Goal: Task Accomplishment & Management: Complete application form

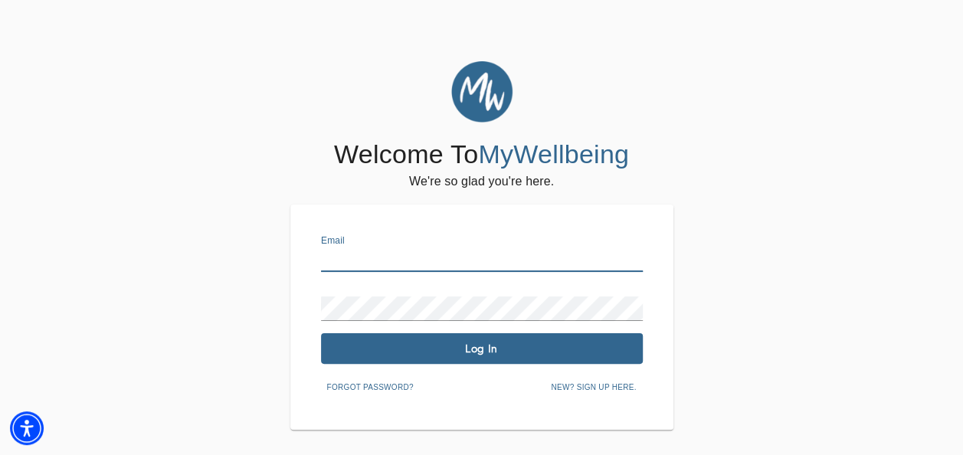
click at [363, 258] on input "text" at bounding box center [482, 260] width 322 height 25
type input "[EMAIL_ADDRESS][DOMAIN_NAME]"
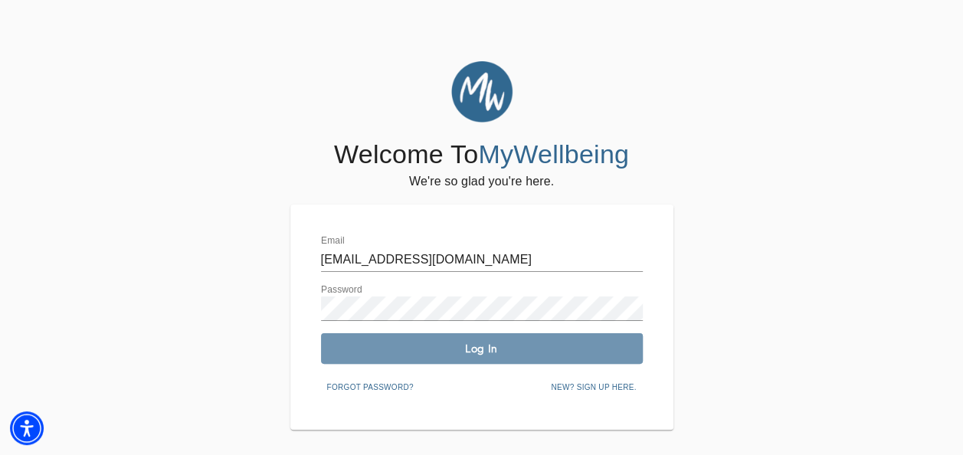
click at [395, 345] on span "Log In" at bounding box center [482, 349] width 310 height 15
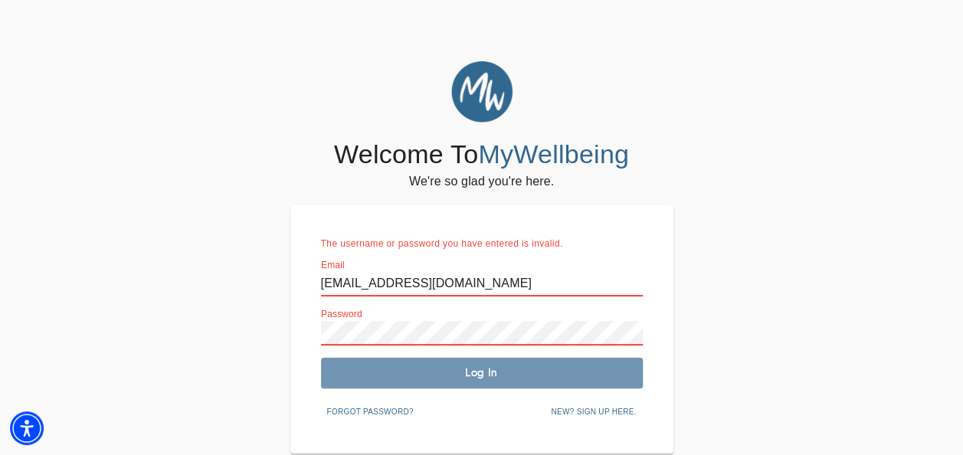
click at [425, 370] on span "Log In" at bounding box center [482, 373] width 310 height 15
click at [440, 376] on span "Log In" at bounding box center [482, 373] width 310 height 15
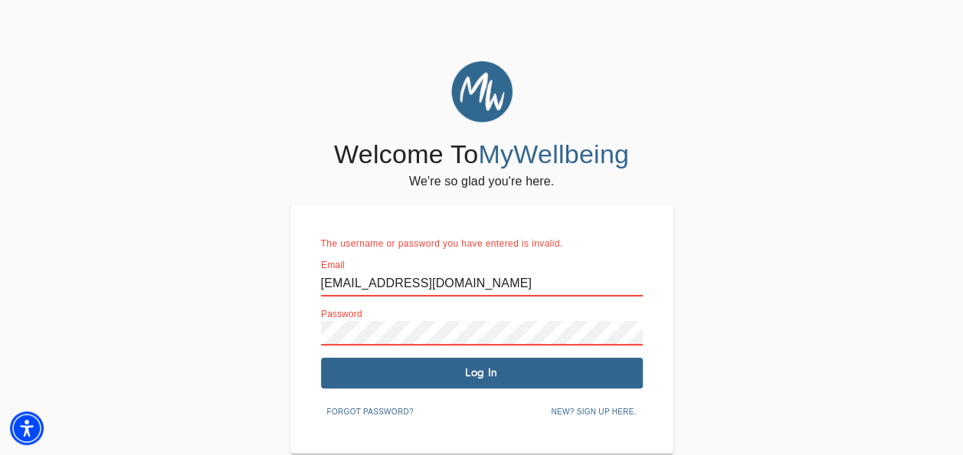
click at [425, 385] on button "Log In" at bounding box center [482, 373] width 322 height 31
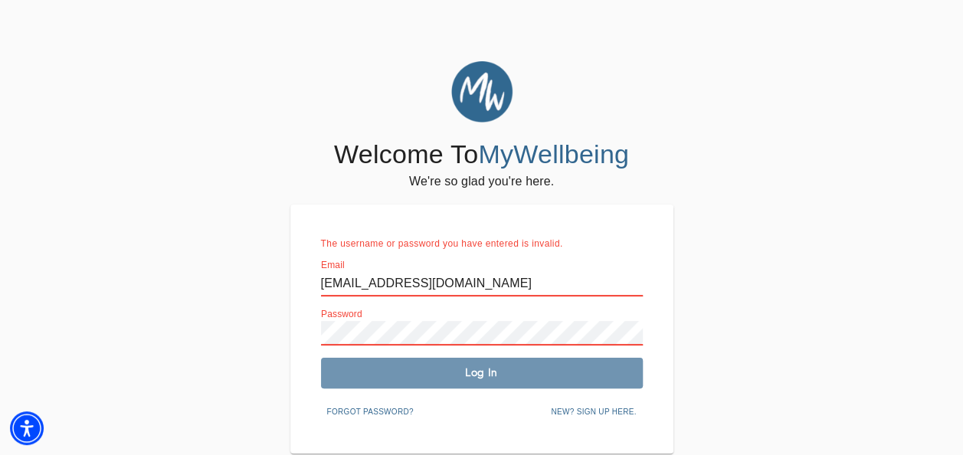
click at [440, 371] on span "Log In" at bounding box center [482, 373] width 310 height 15
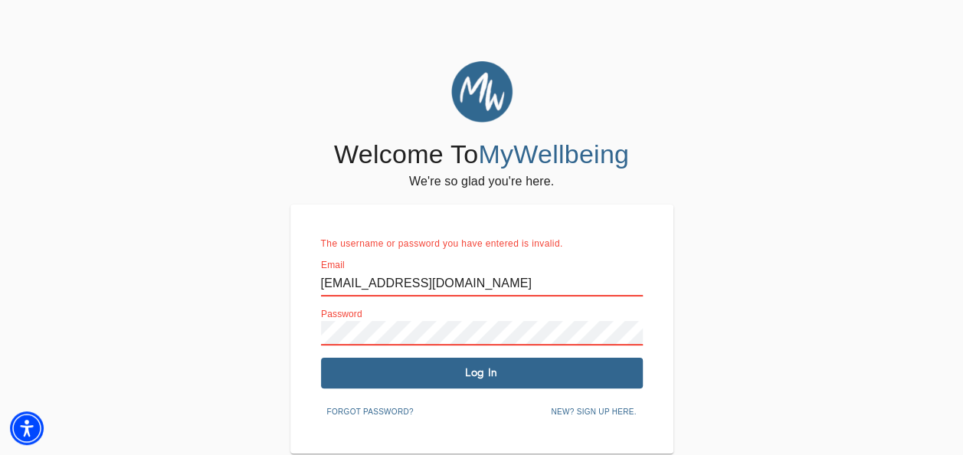
click at [392, 412] on span "Forgot password?" at bounding box center [370, 412] width 87 height 14
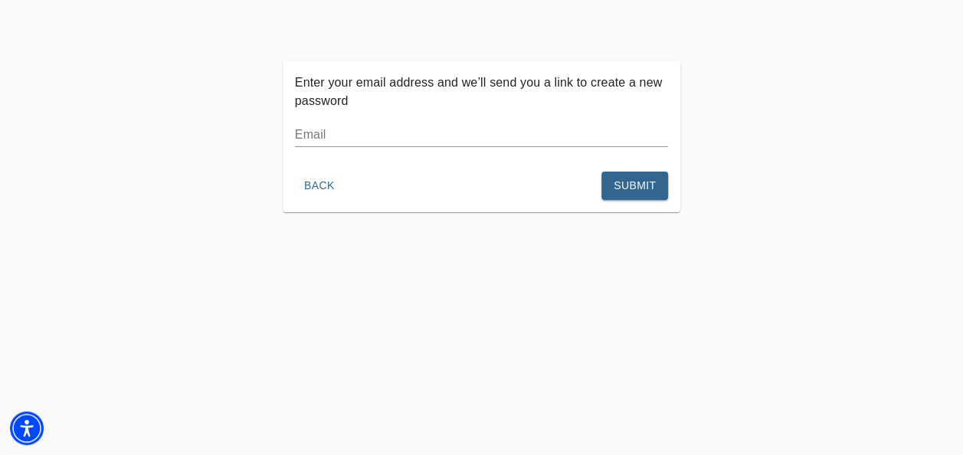
click at [466, 135] on input "text" at bounding box center [482, 135] width 374 height 25
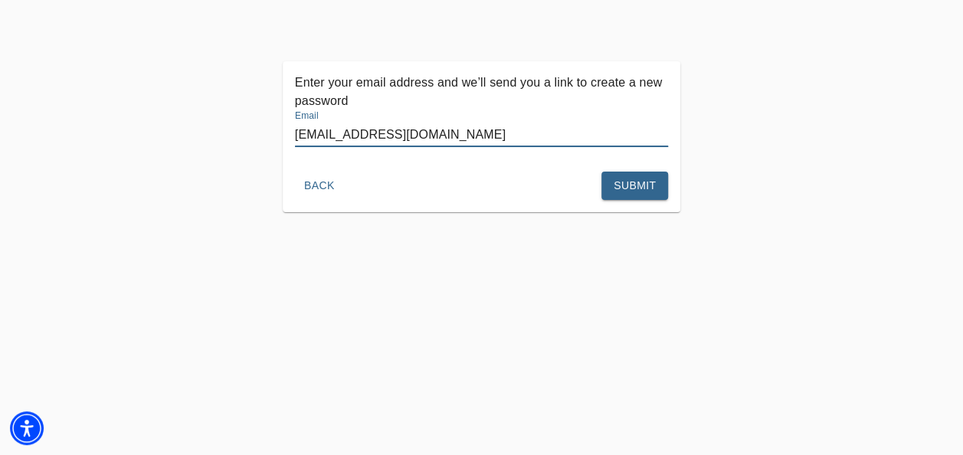
type input "[EMAIL_ADDRESS][DOMAIN_NAME]"
click at [612, 189] on button "Submit" at bounding box center [635, 186] width 67 height 28
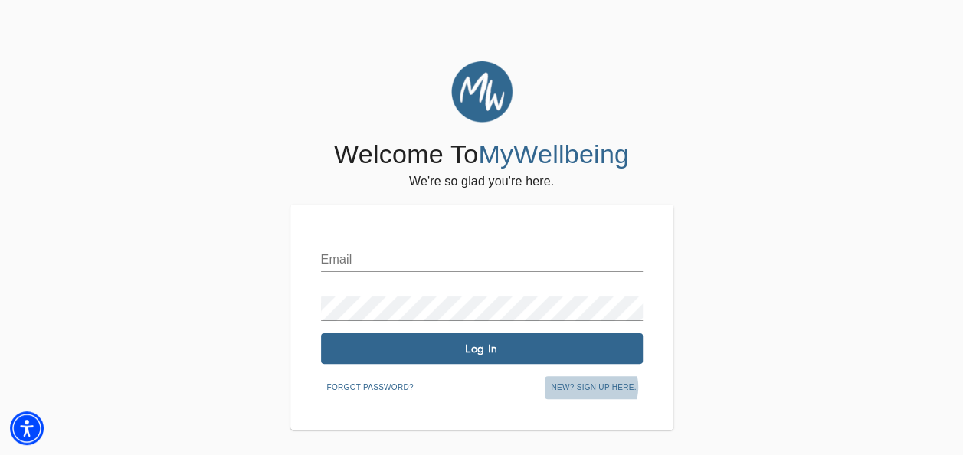
click at [595, 387] on span "New? Sign up here." at bounding box center [593, 388] width 85 height 14
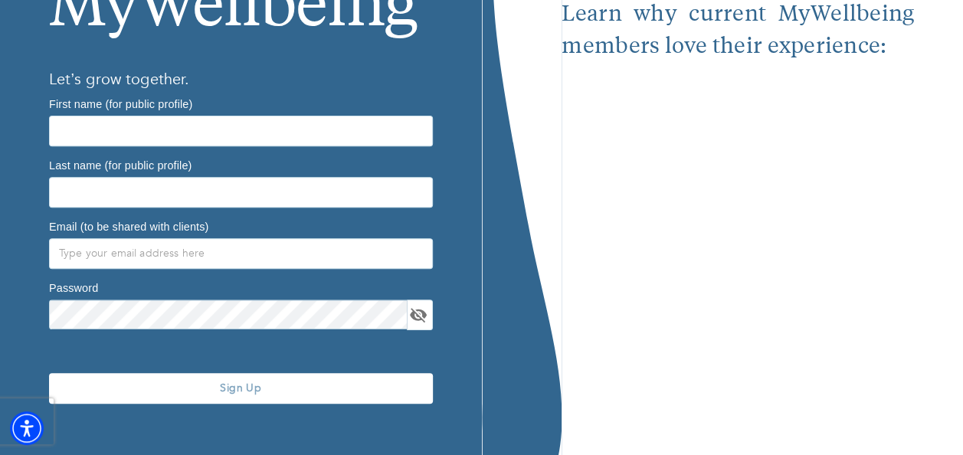
scroll to position [227, 0]
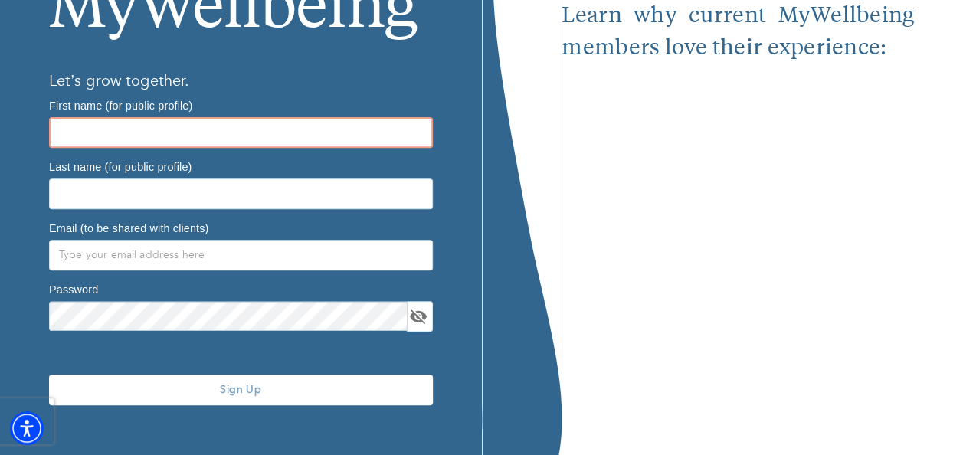
click at [107, 132] on input "text" at bounding box center [241, 132] width 384 height 31
type input "jose"
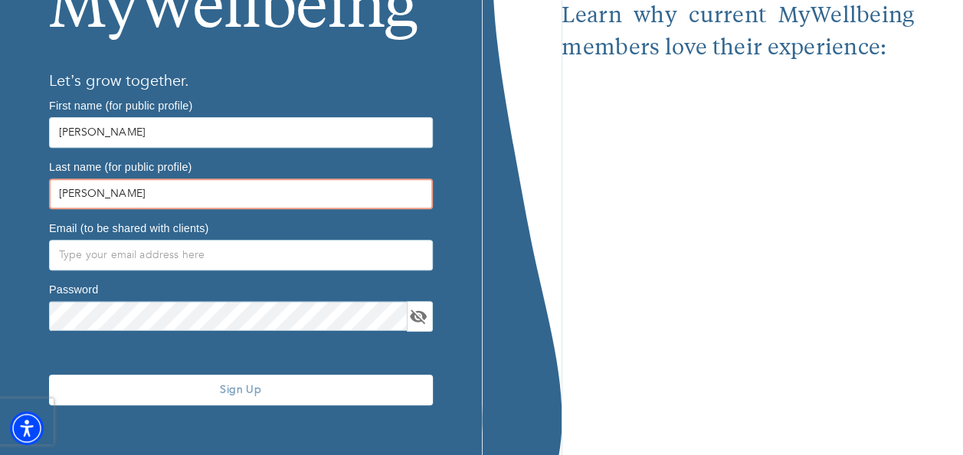
type input "machuca"
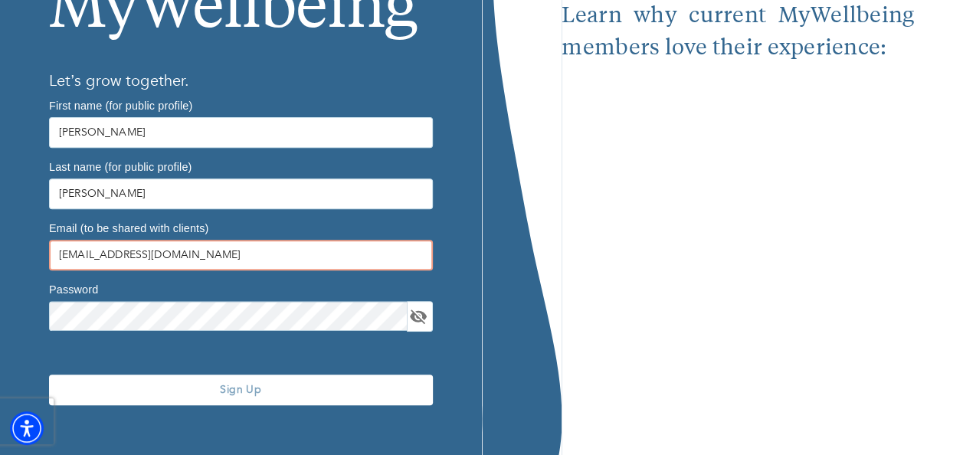
type input "[EMAIL_ADDRESS][DOMAIN_NAME]"
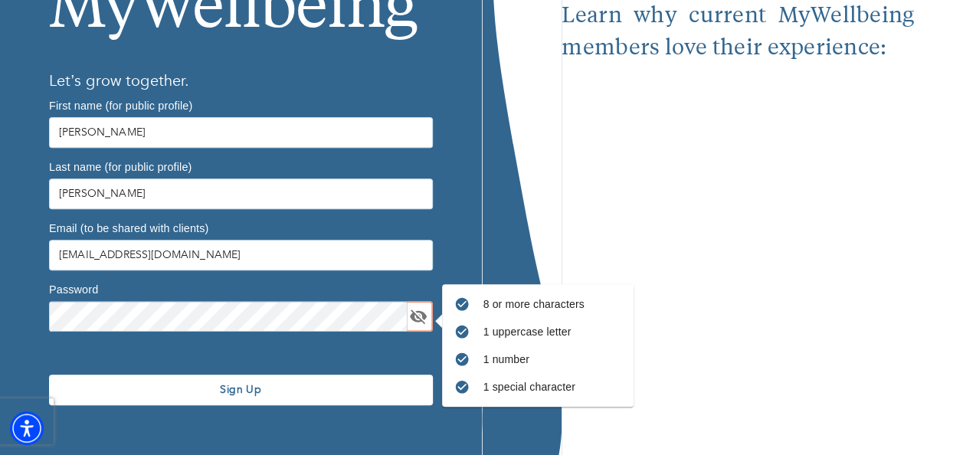
click at [276, 386] on span "Sign Up" at bounding box center [241, 389] width 372 height 15
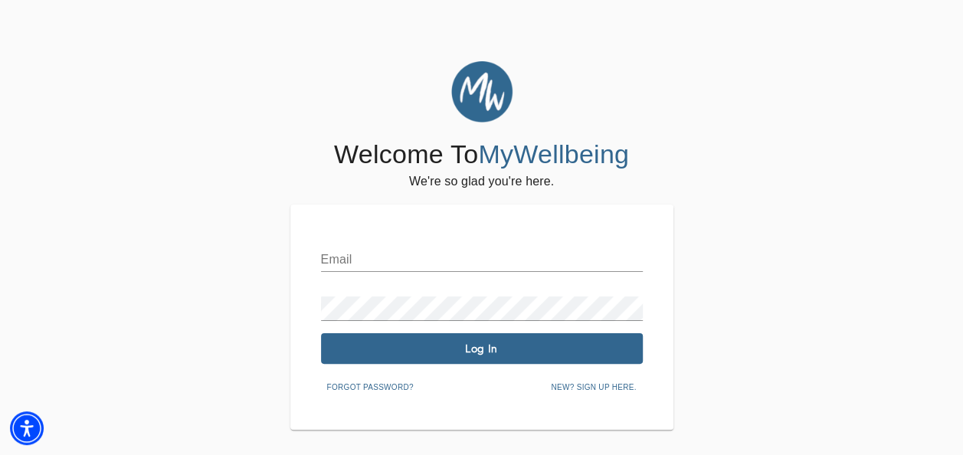
click at [426, 268] on input "text" at bounding box center [482, 260] width 322 height 25
type input "[EMAIL_ADDRESS][DOMAIN_NAME]"
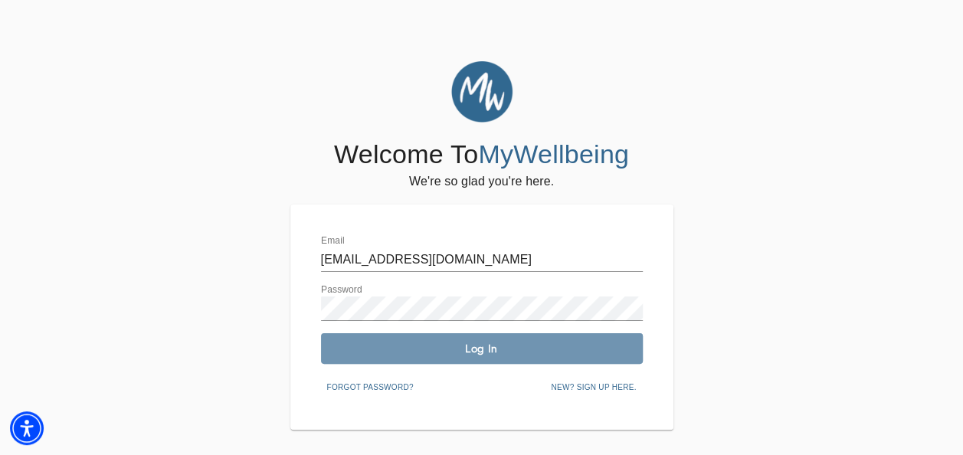
click at [451, 348] on span "Log In" at bounding box center [482, 349] width 310 height 15
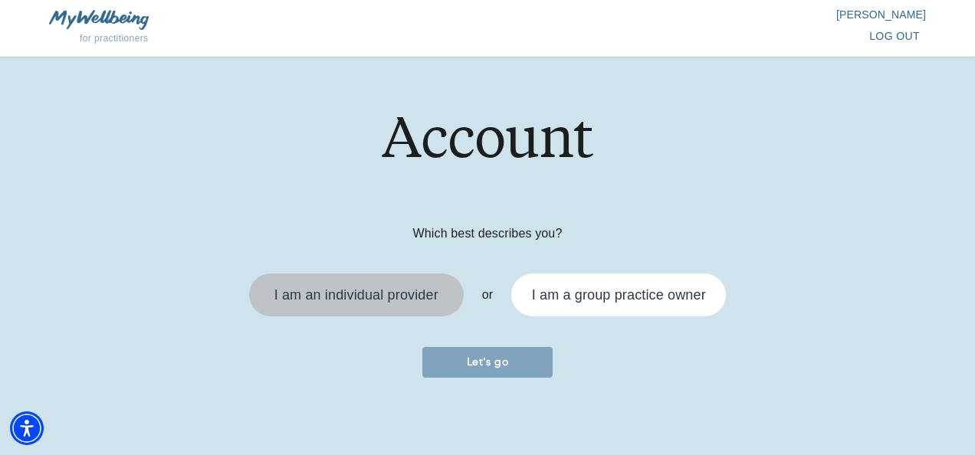
click at [402, 298] on div "I am an individual provider" at bounding box center [356, 295] width 164 height 14
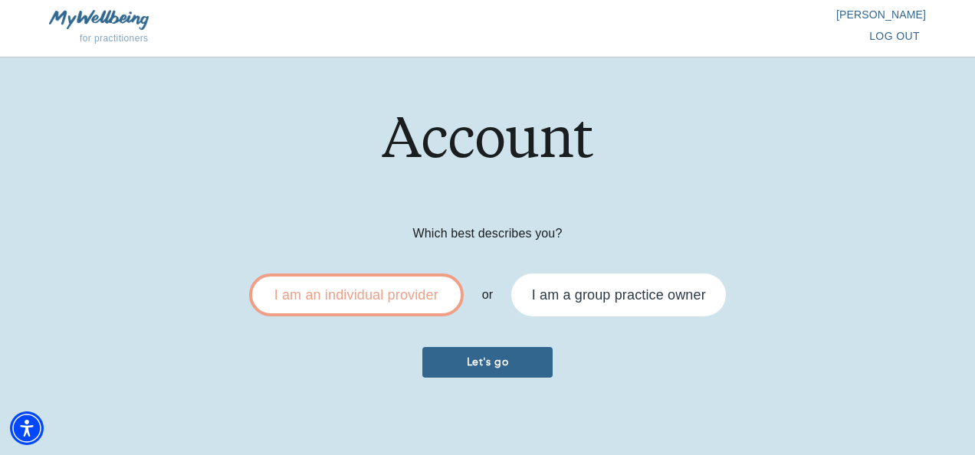
click at [501, 356] on span "Let's go" at bounding box center [487, 362] width 118 height 15
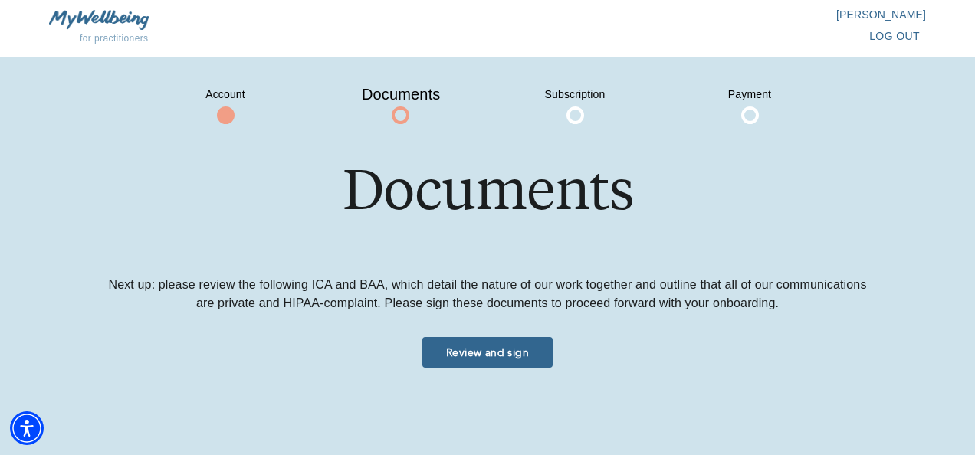
click at [501, 356] on span "Review and sign" at bounding box center [487, 353] width 118 height 15
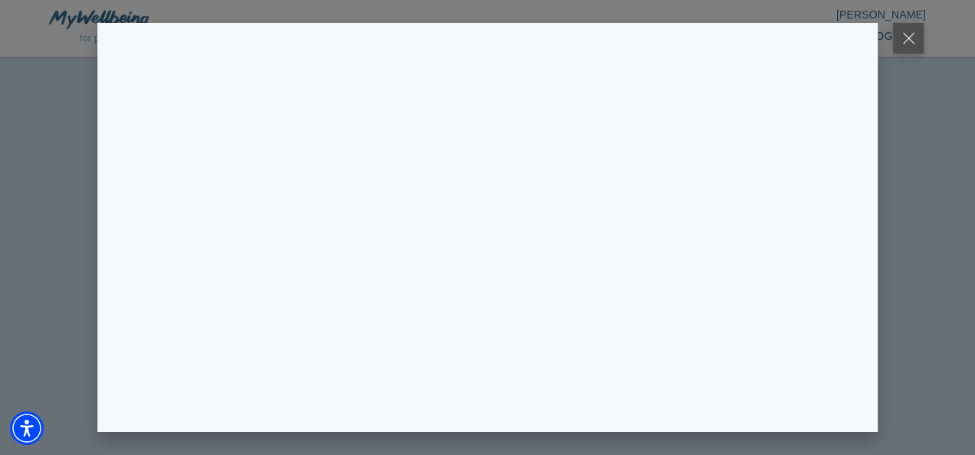
click at [905, 39] on button at bounding box center [908, 38] width 31 height 31
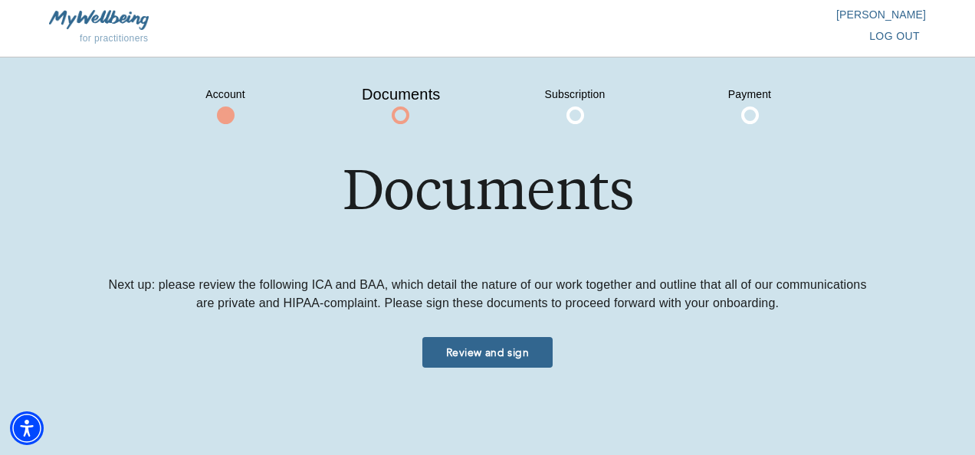
click at [901, 33] on span "log out" at bounding box center [894, 36] width 51 height 19
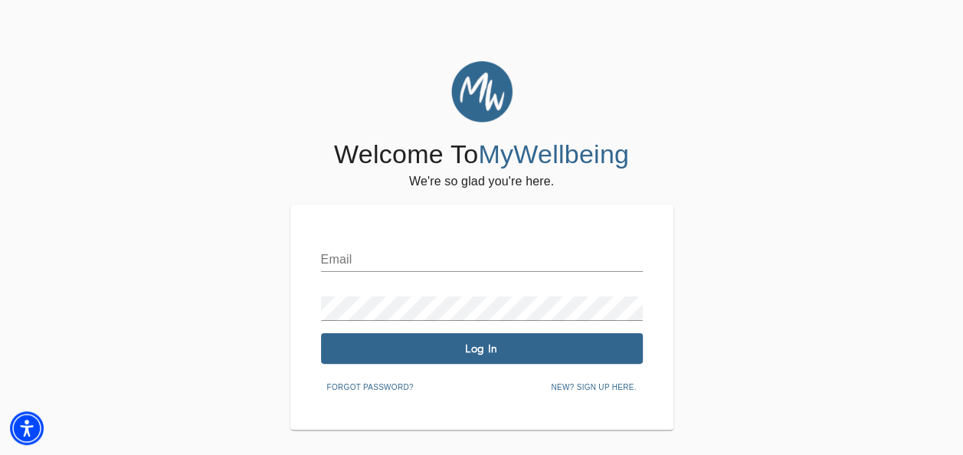
click at [416, 264] on input "text" at bounding box center [482, 260] width 322 height 25
type input "[EMAIL_ADDRESS][DOMAIN_NAME]"
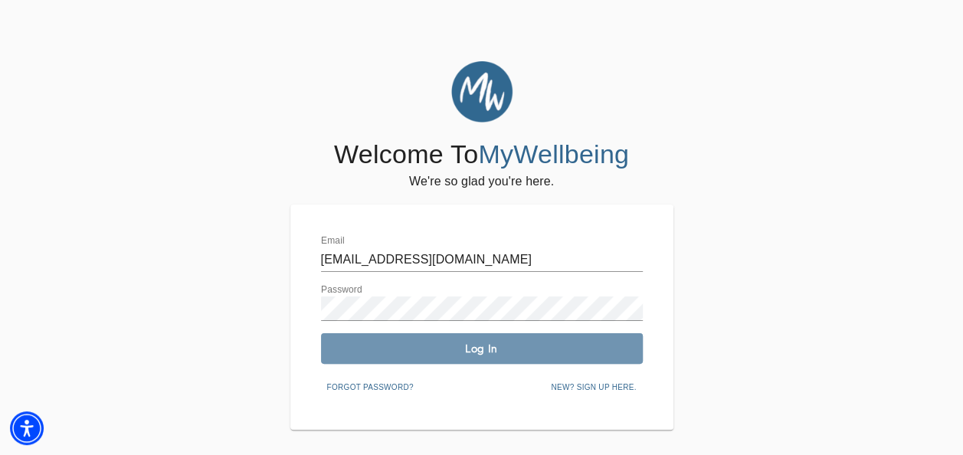
click at [431, 359] on button "Log In" at bounding box center [482, 348] width 322 height 31
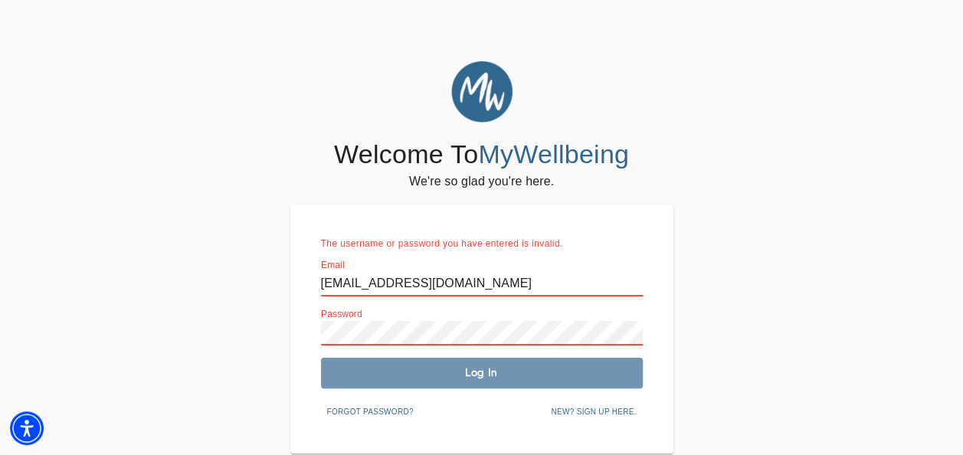
click at [474, 379] on span "Log In" at bounding box center [482, 373] width 310 height 15
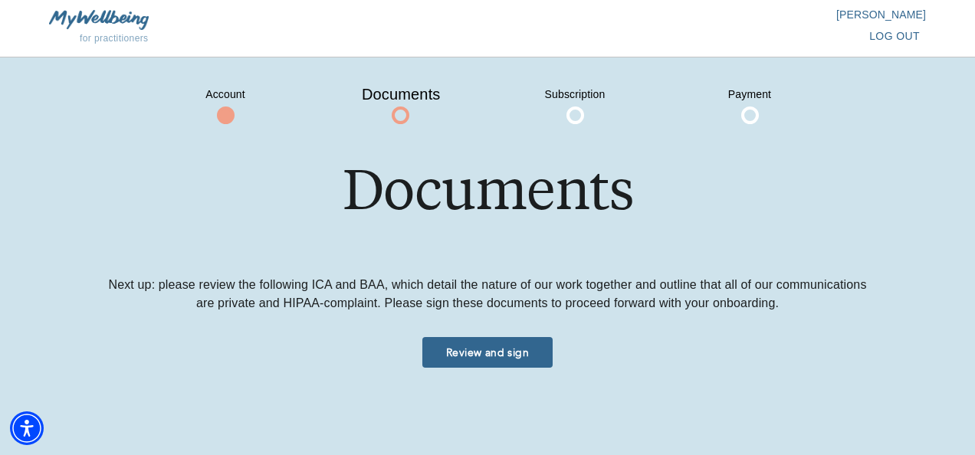
click at [513, 353] on span "Review and sign" at bounding box center [487, 353] width 118 height 15
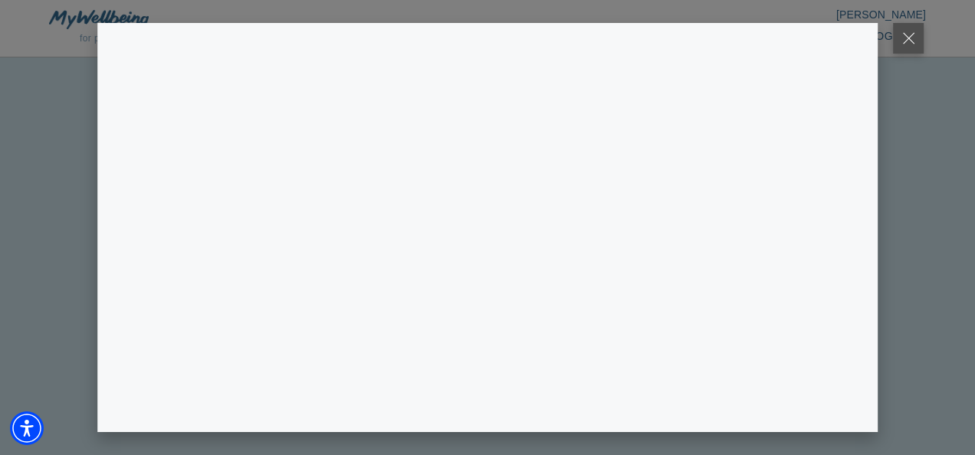
click at [917, 36] on button at bounding box center [908, 38] width 31 height 31
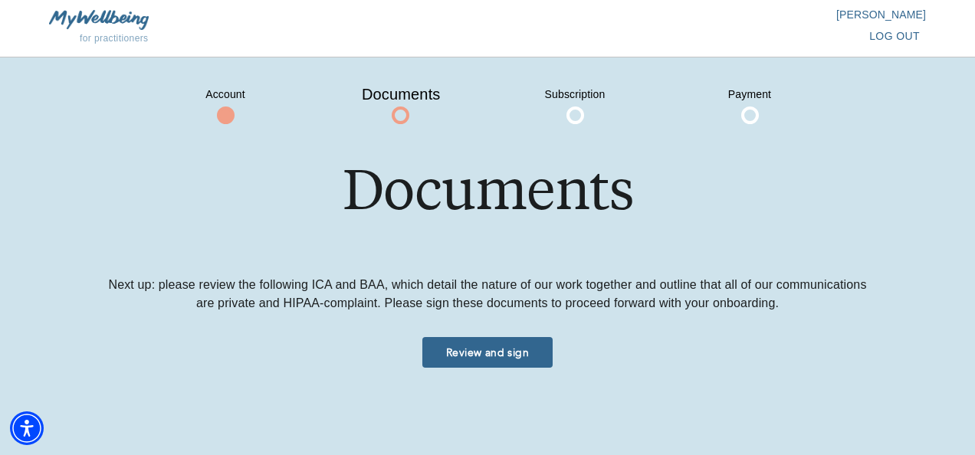
click at [887, 35] on span "log out" at bounding box center [894, 36] width 51 height 19
